Goal: Information Seeking & Learning: Learn about a topic

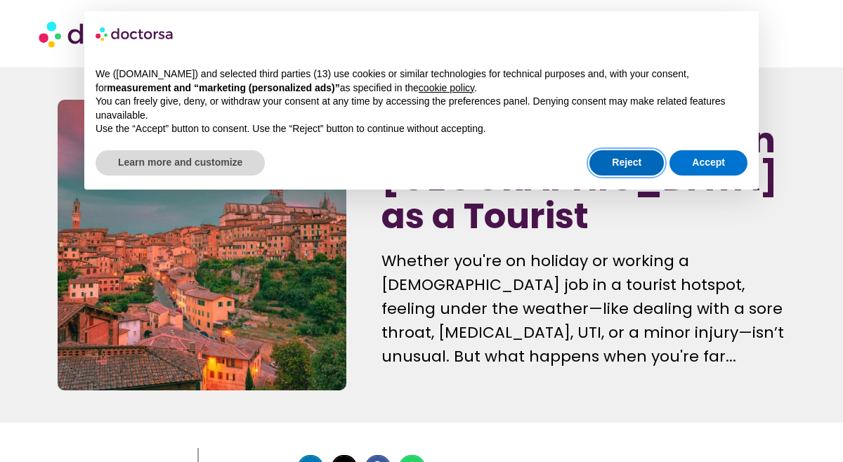
click at [618, 155] on button "Reject" at bounding box center [627, 162] width 74 height 25
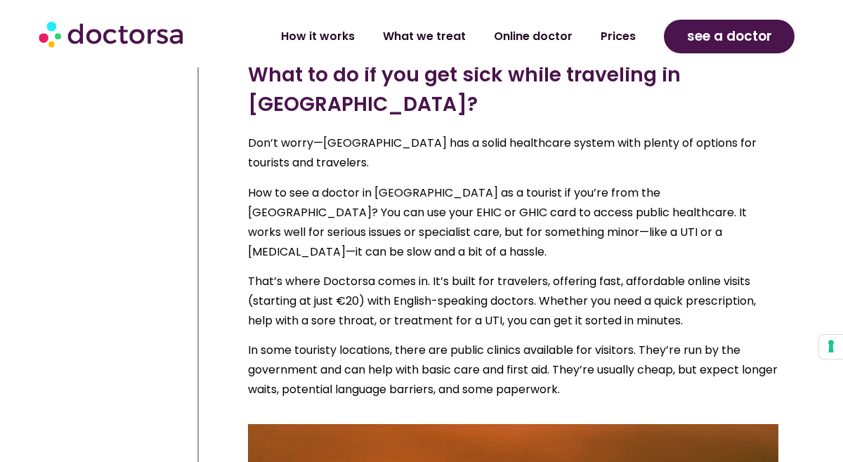
scroll to position [1095, 0]
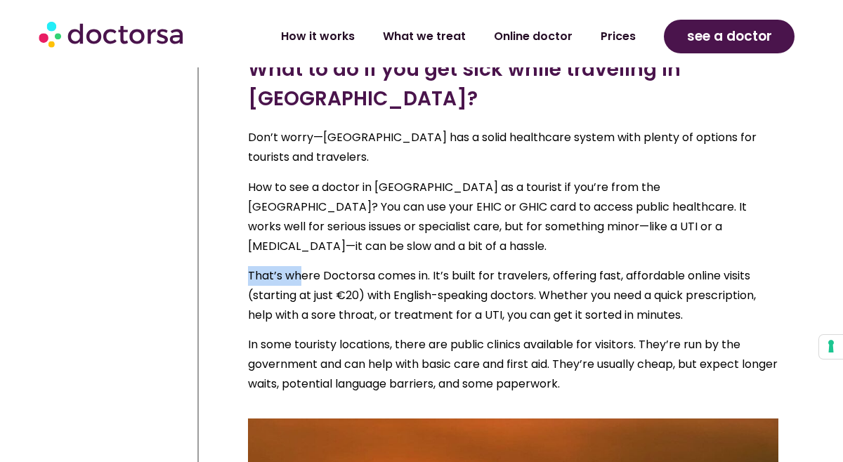
drag, startPoint x: 249, startPoint y: 147, endPoint x: 303, endPoint y: 148, distance: 54.1
click at [303, 266] on p "That’s where Doctorsa comes in. It’s built for travelers, offering fast, afford…" at bounding box center [513, 295] width 531 height 59
click at [324, 266] on p "That’s where Doctorsa comes in. It’s built for travelers, offering fast, afford…" at bounding box center [513, 295] width 531 height 59
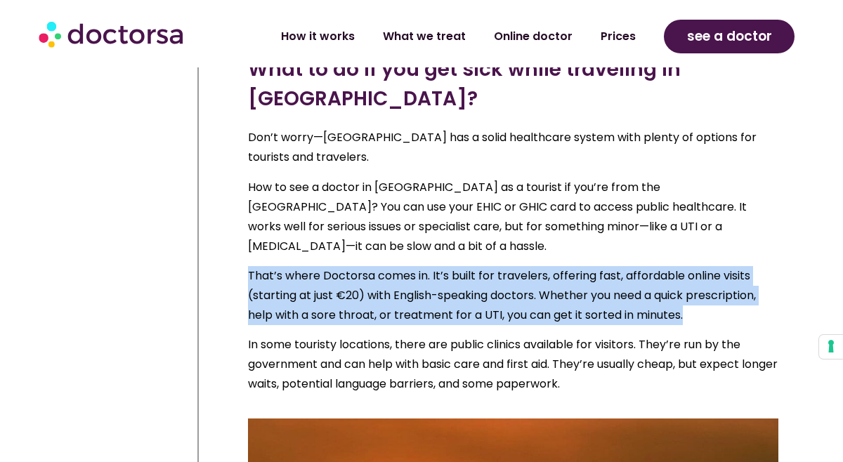
drag, startPoint x: 249, startPoint y: 145, endPoint x: 685, endPoint y: 188, distance: 437.7
click at [685, 266] on p "That’s where Doctorsa comes in. It’s built for travelers, offering fast, afford…" at bounding box center [513, 295] width 531 height 59
copy p "That’s where Doctorsa comes in. It’s built for travelers, offering fast, afford…"
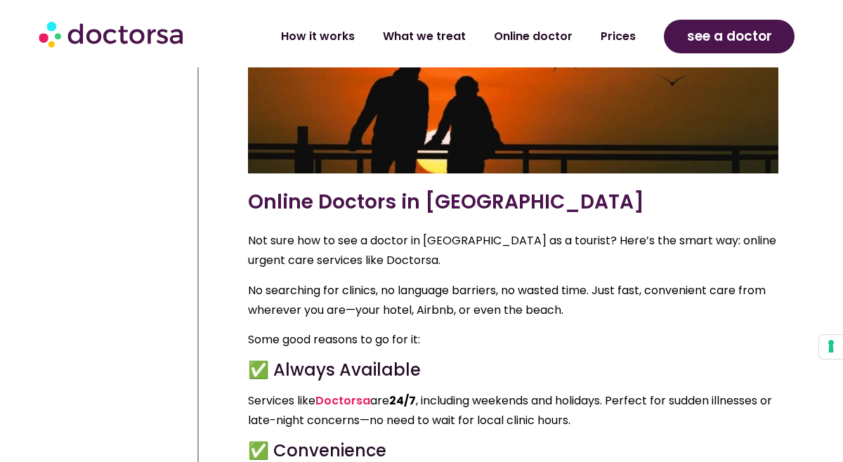
scroll to position [1602, 0]
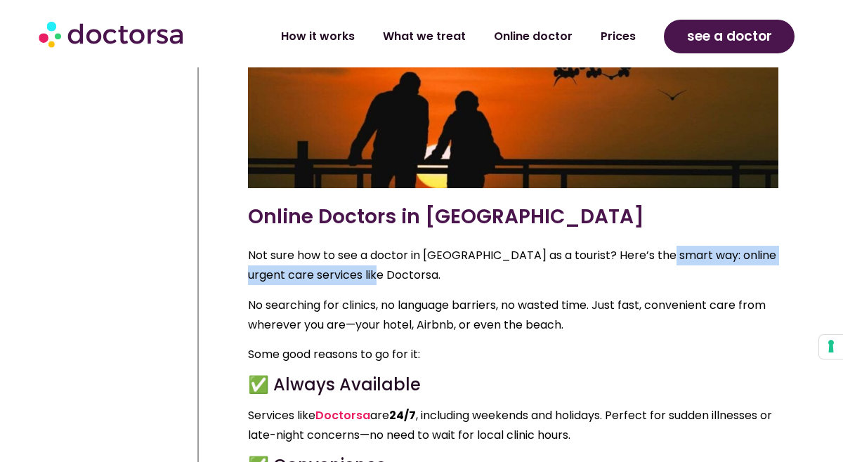
drag, startPoint x: 649, startPoint y: 129, endPoint x: 656, endPoint y: 142, distance: 14.5
click at [656, 246] on p "Not sure how to see a doctor in [GEOGRAPHIC_DATA] as a tourist? Here’s the smar…" at bounding box center [513, 265] width 531 height 39
copy p "online urgent care services like Doctorsa."
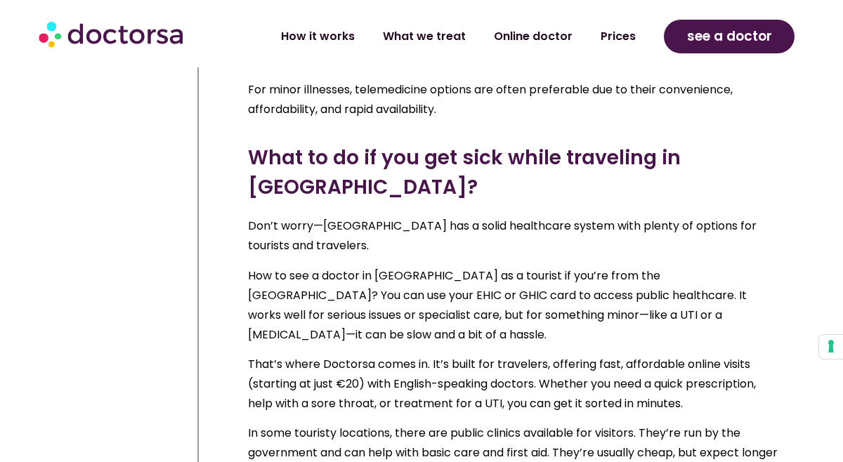
scroll to position [1007, 0]
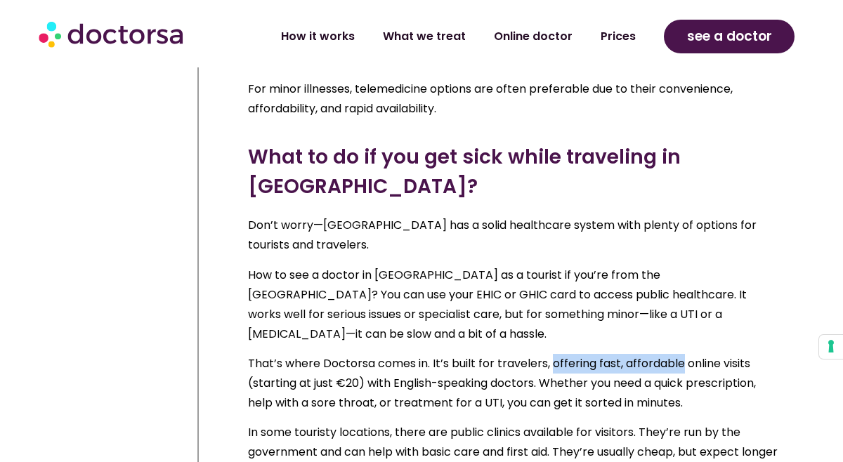
drag, startPoint x: 551, startPoint y: 238, endPoint x: 679, endPoint y: 233, distance: 128.0
click at [679, 354] on p "That’s where Doctorsa comes in. It’s built for travelers, offering fast, afford…" at bounding box center [513, 383] width 531 height 59
copy p "offering fast, affordable"
